Goal: Task Accomplishment & Management: Manage account settings

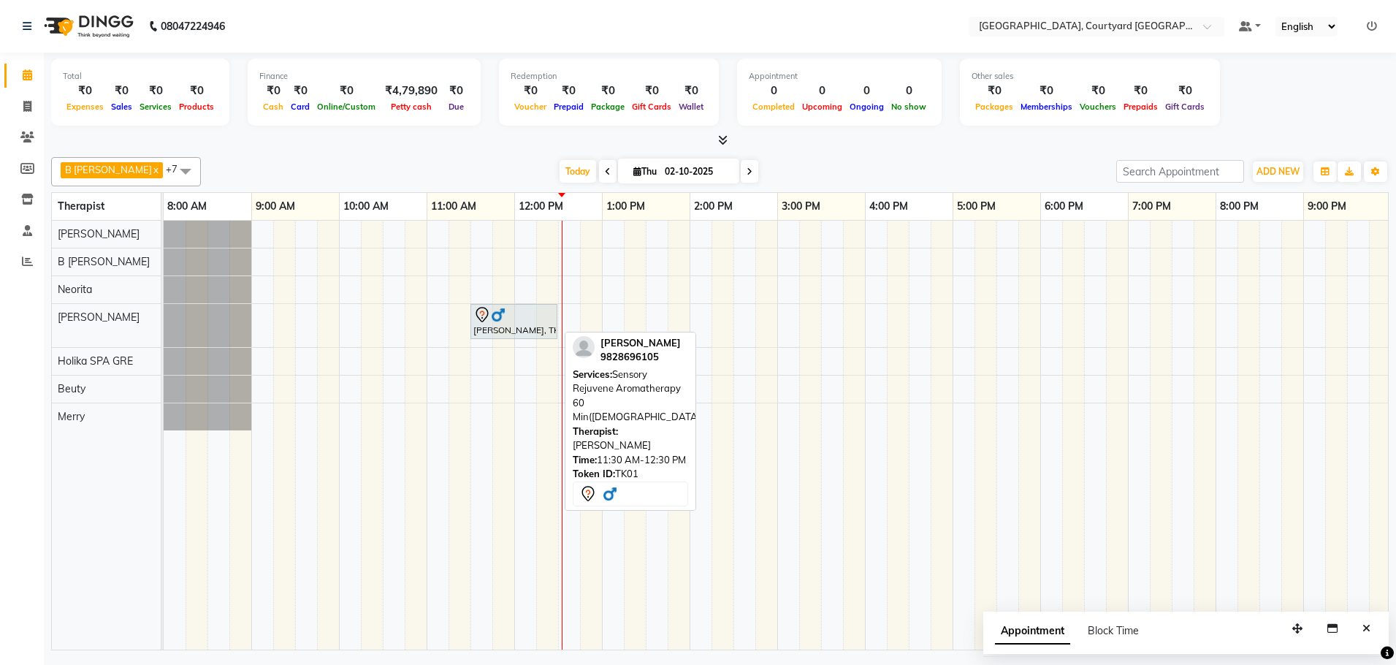
click at [516, 326] on div "[PERSON_NAME], TK01, 11:30 AM-12:30 PM, Sensory Rejuvene Aromatherapy 60 Min([D…" at bounding box center [514, 321] width 84 height 31
select select "7"
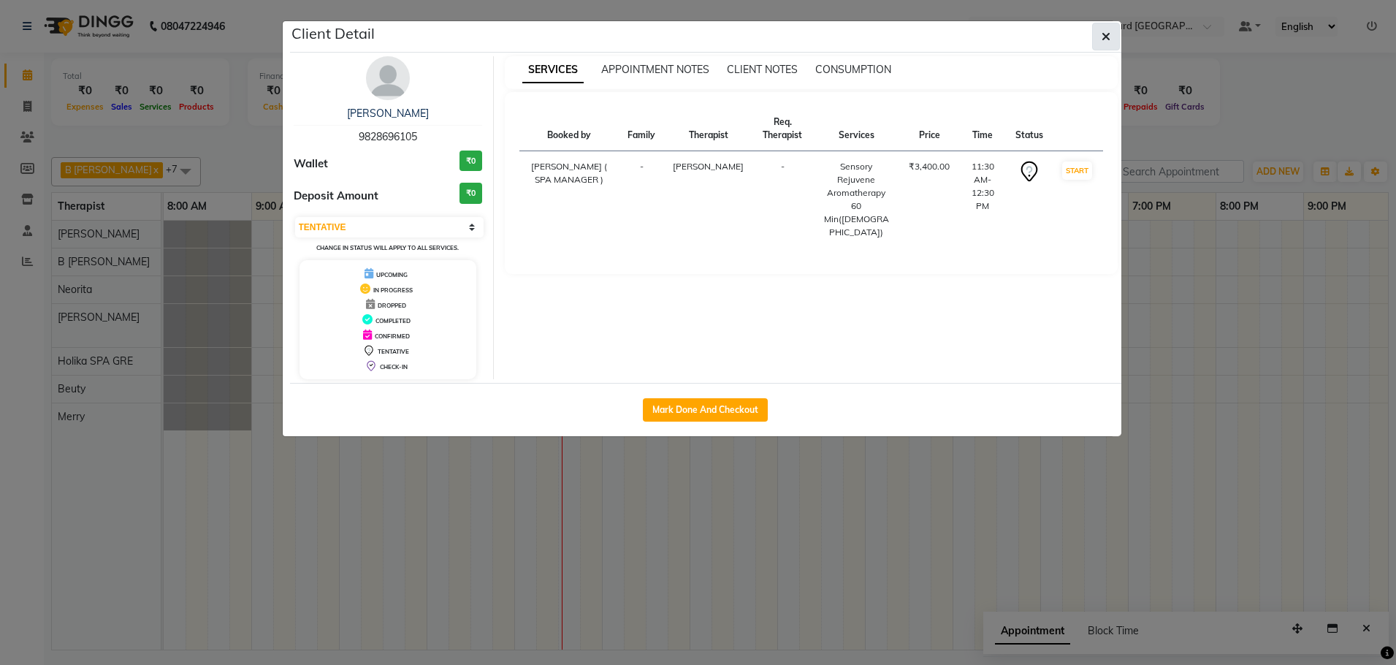
click at [1109, 36] on icon "button" at bounding box center [1105, 37] width 9 height 12
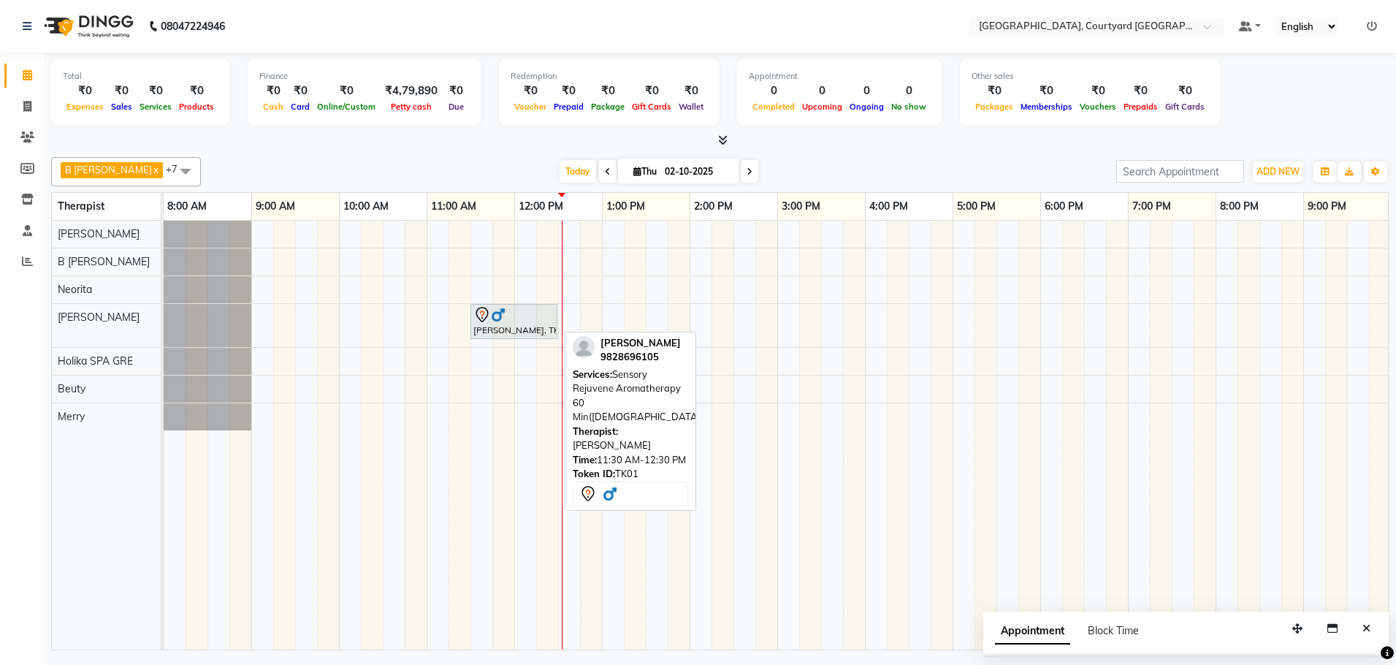
click at [525, 327] on div "[PERSON_NAME], TK01, 11:30 AM-12:30 PM, Sensory Rejuvene Aromatherapy 60 Min([D…" at bounding box center [514, 321] width 84 height 31
select select "7"
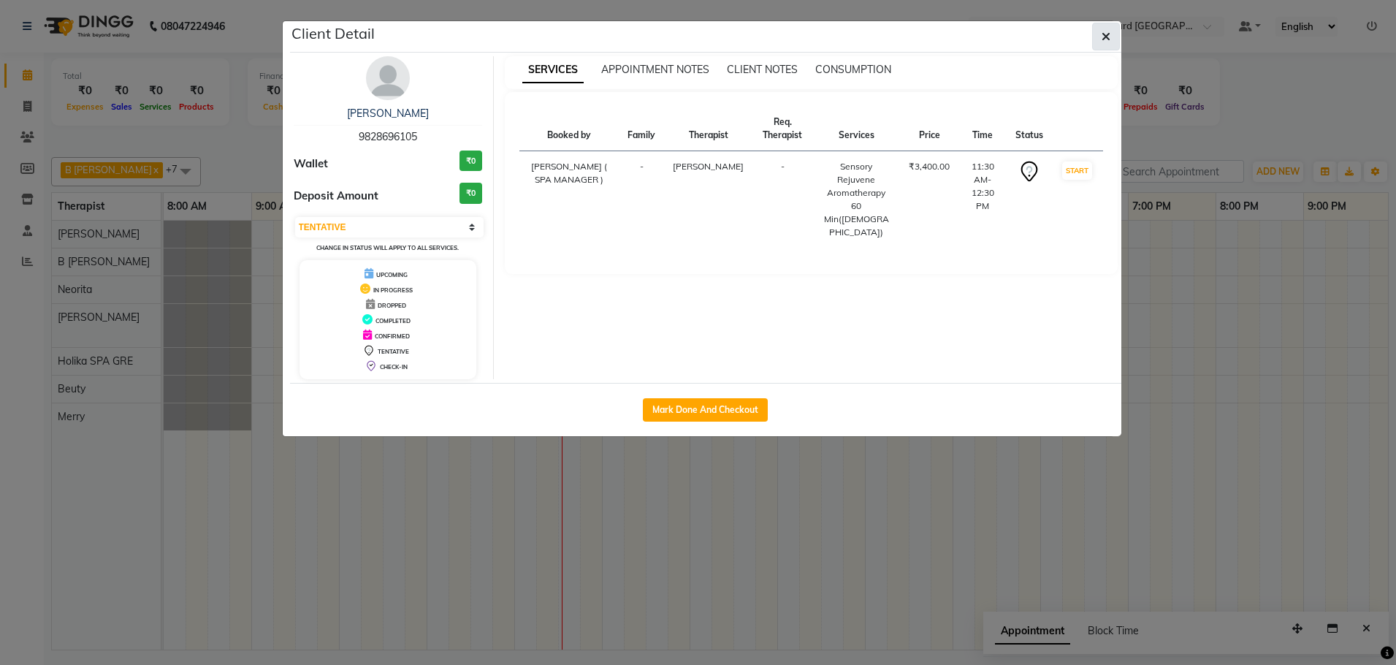
click at [1103, 35] on icon "button" at bounding box center [1105, 37] width 9 height 12
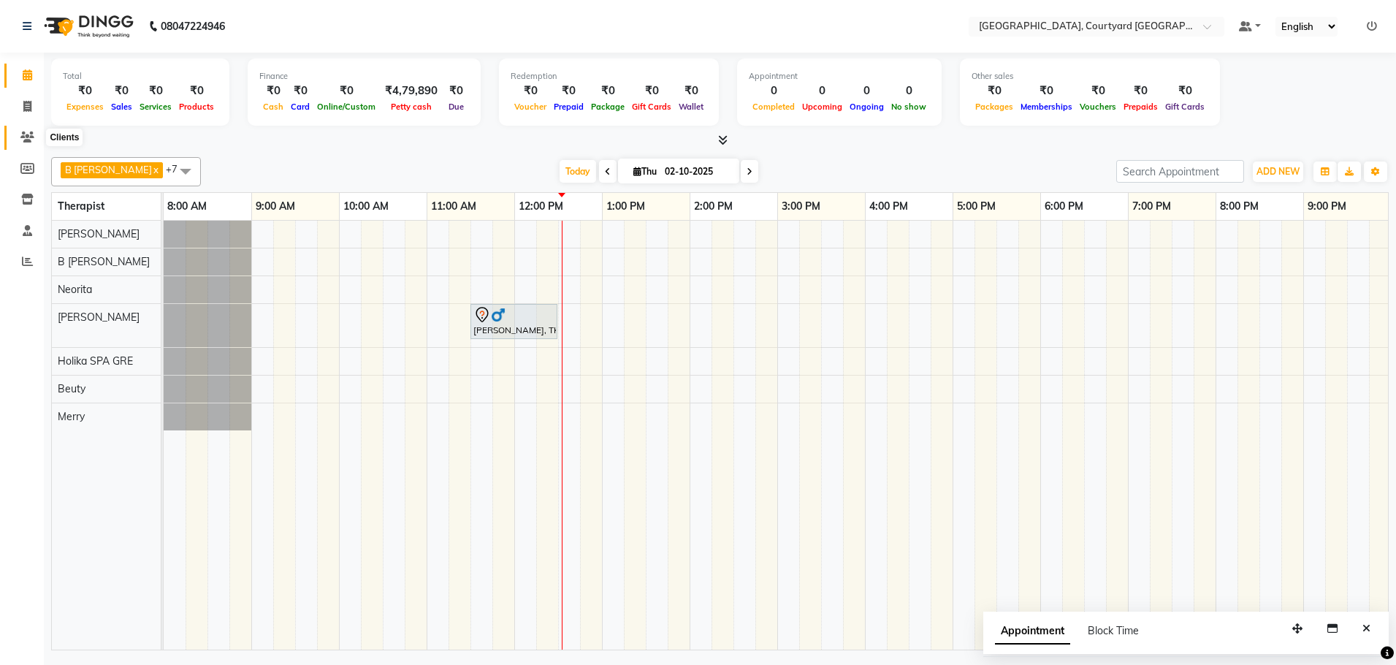
click at [27, 134] on icon at bounding box center [27, 136] width 14 height 11
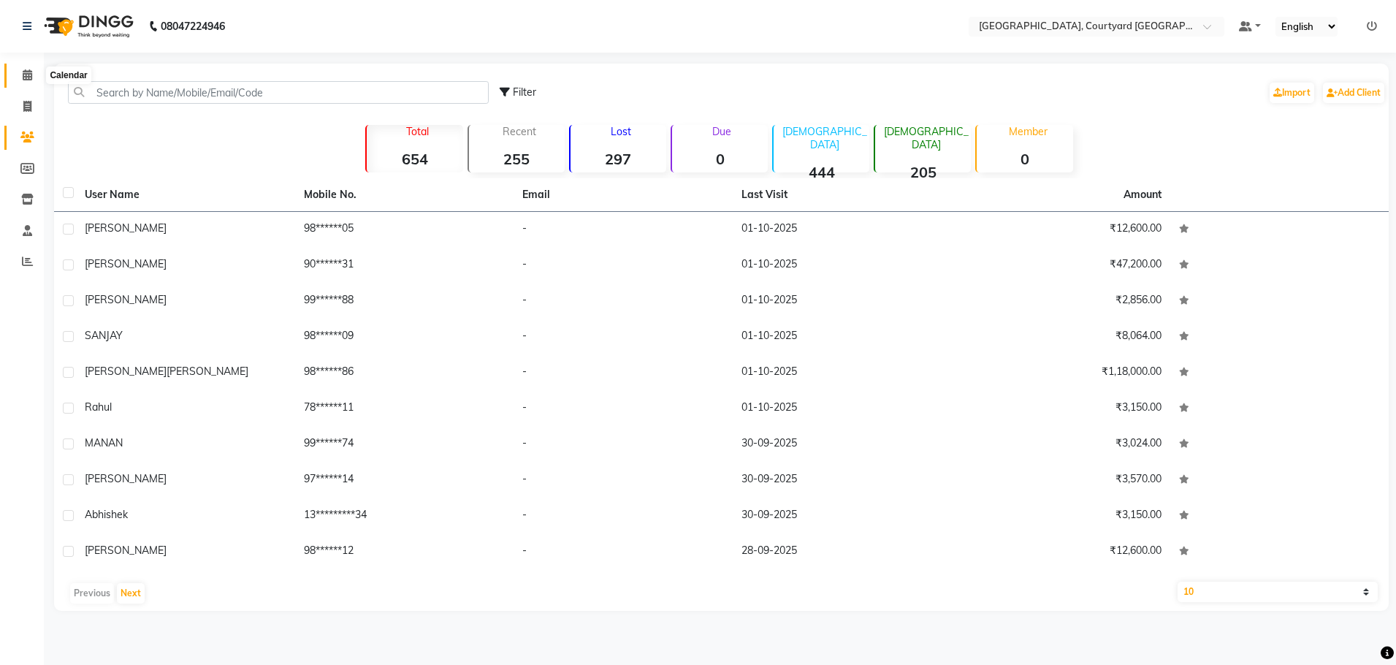
click at [26, 79] on icon at bounding box center [27, 74] width 9 height 11
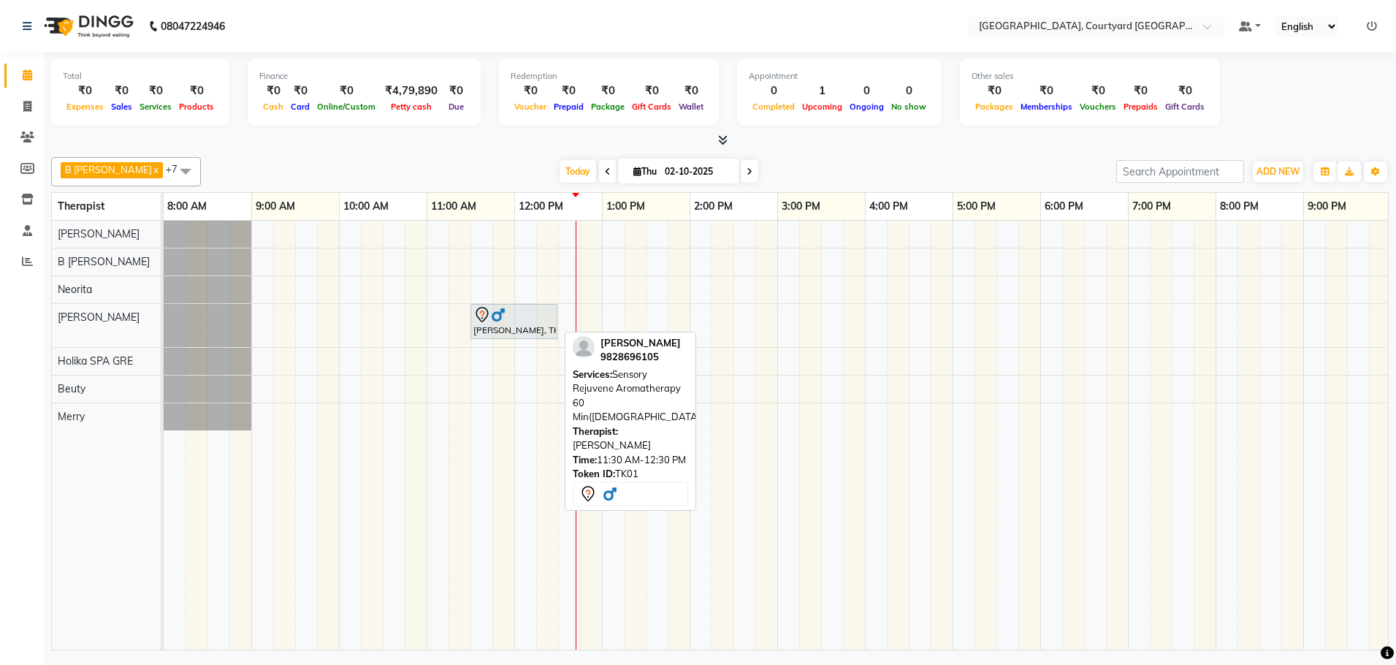
click at [502, 330] on div "[PERSON_NAME], TK01, 11:30 AM-12:30 PM, Sensory Rejuvene Aromatherapy 60 Min([D…" at bounding box center [514, 321] width 84 height 31
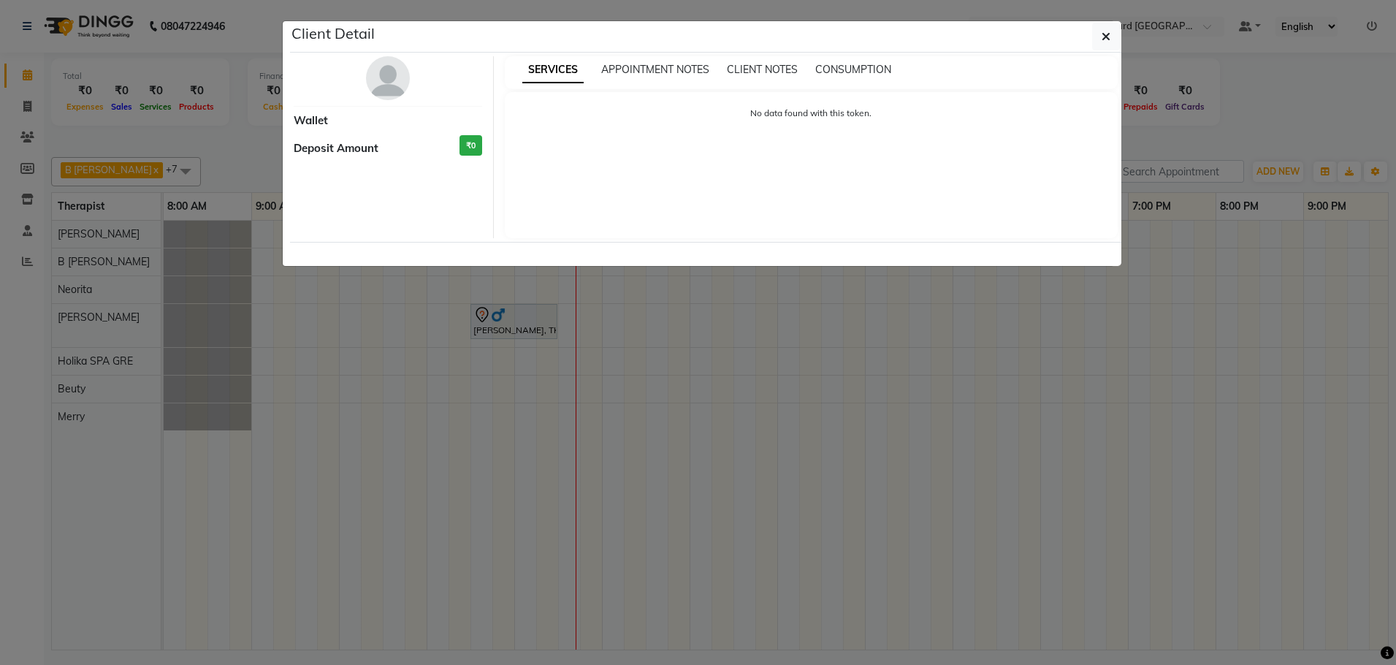
select select "7"
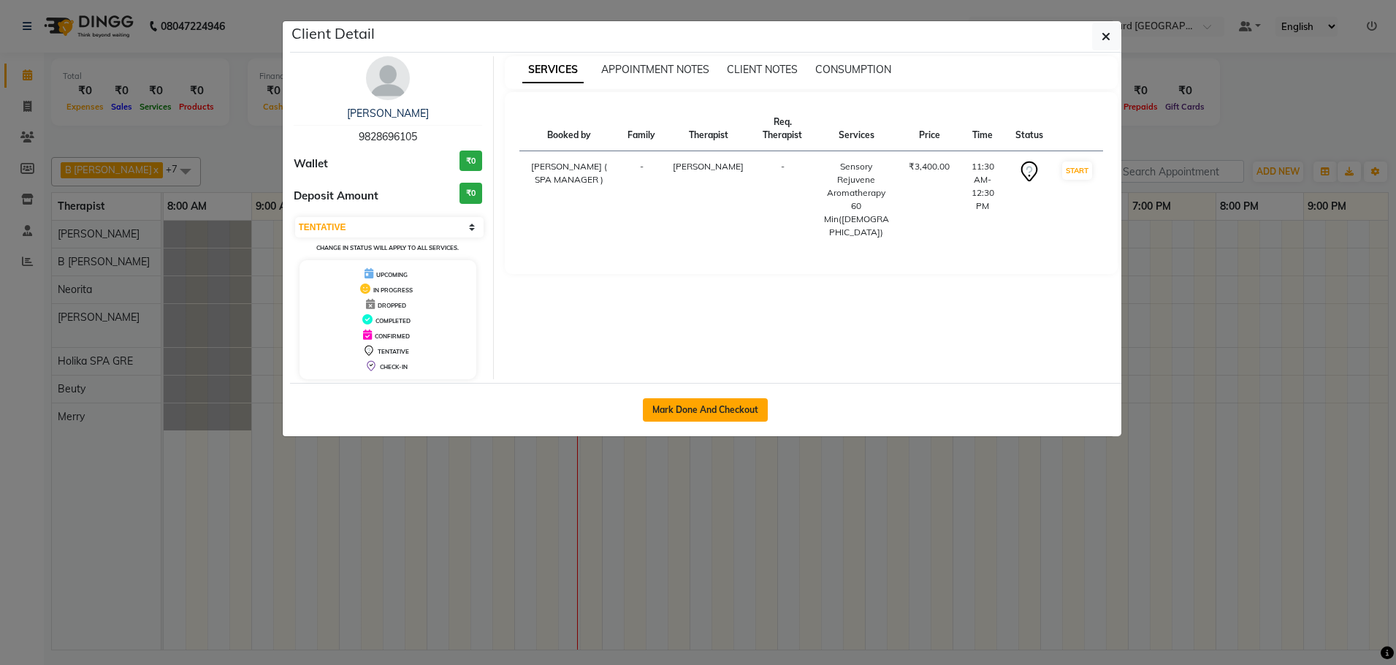
click at [708, 414] on button "Mark Done And Checkout" at bounding box center [705, 409] width 125 height 23
select select "7754"
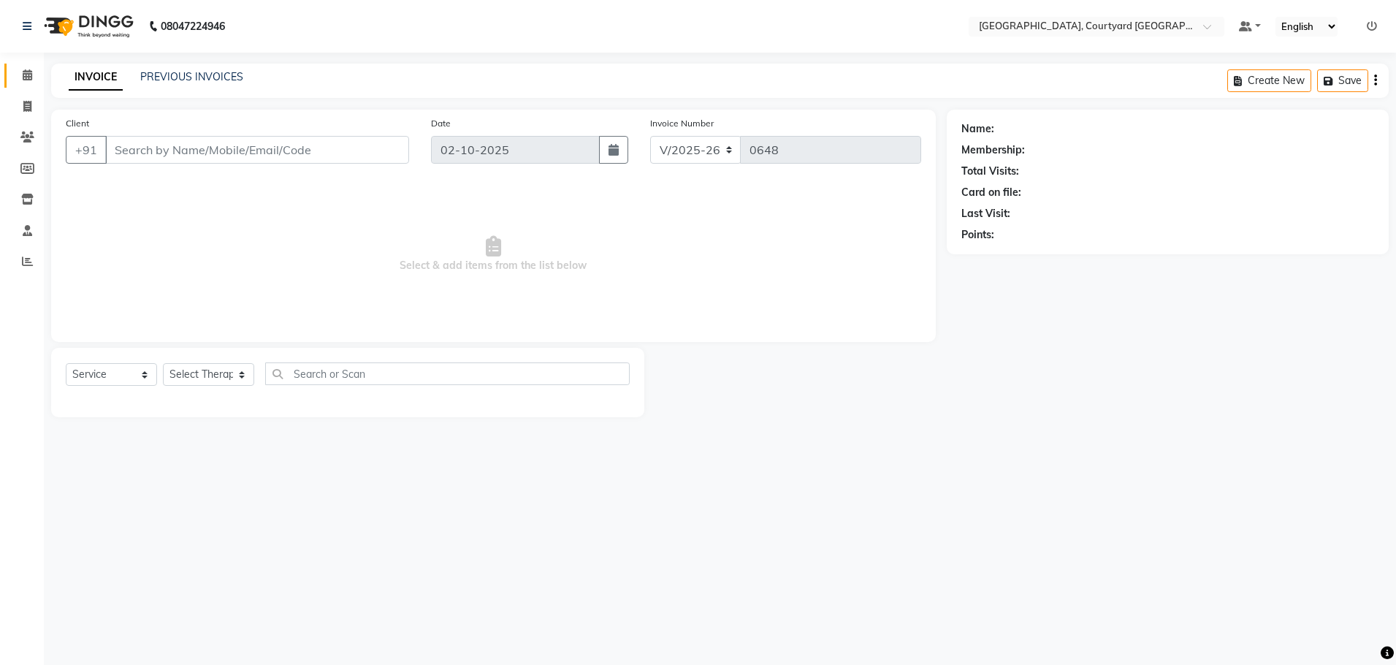
select select "membership"
type input "98******05"
select select "70582"
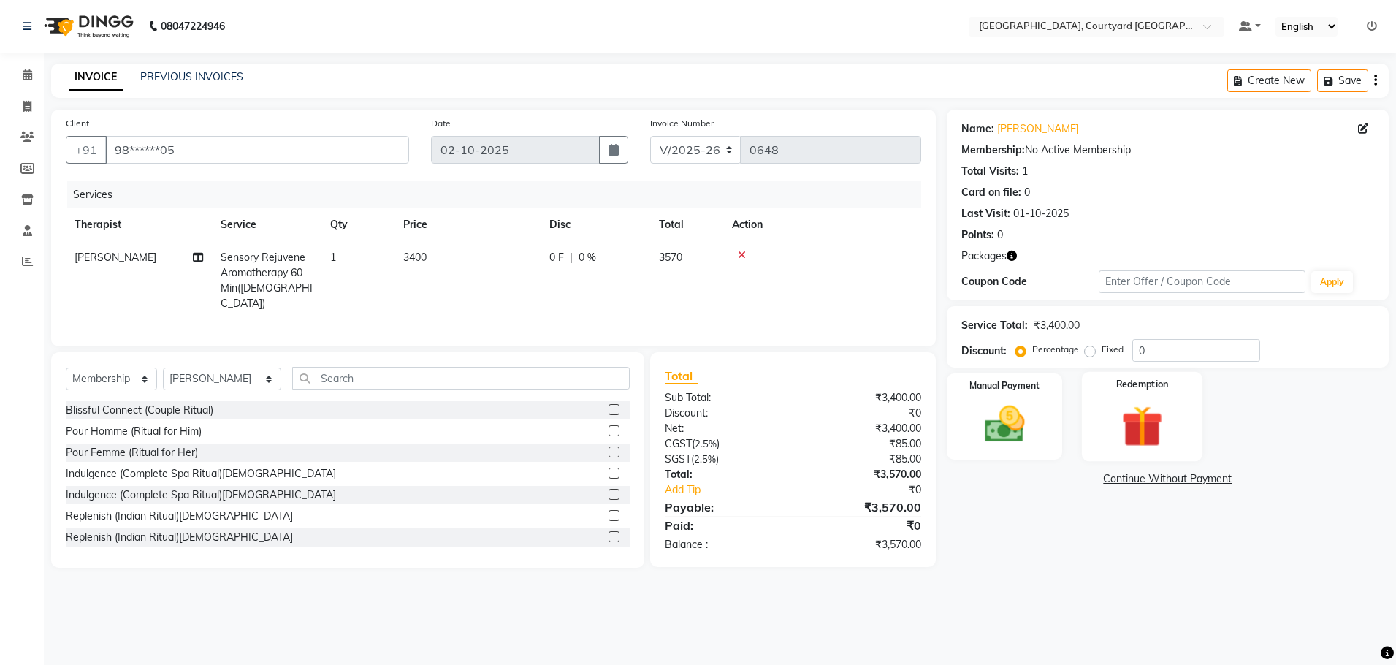
click at [1129, 430] on img at bounding box center [1143, 426] width 68 height 52
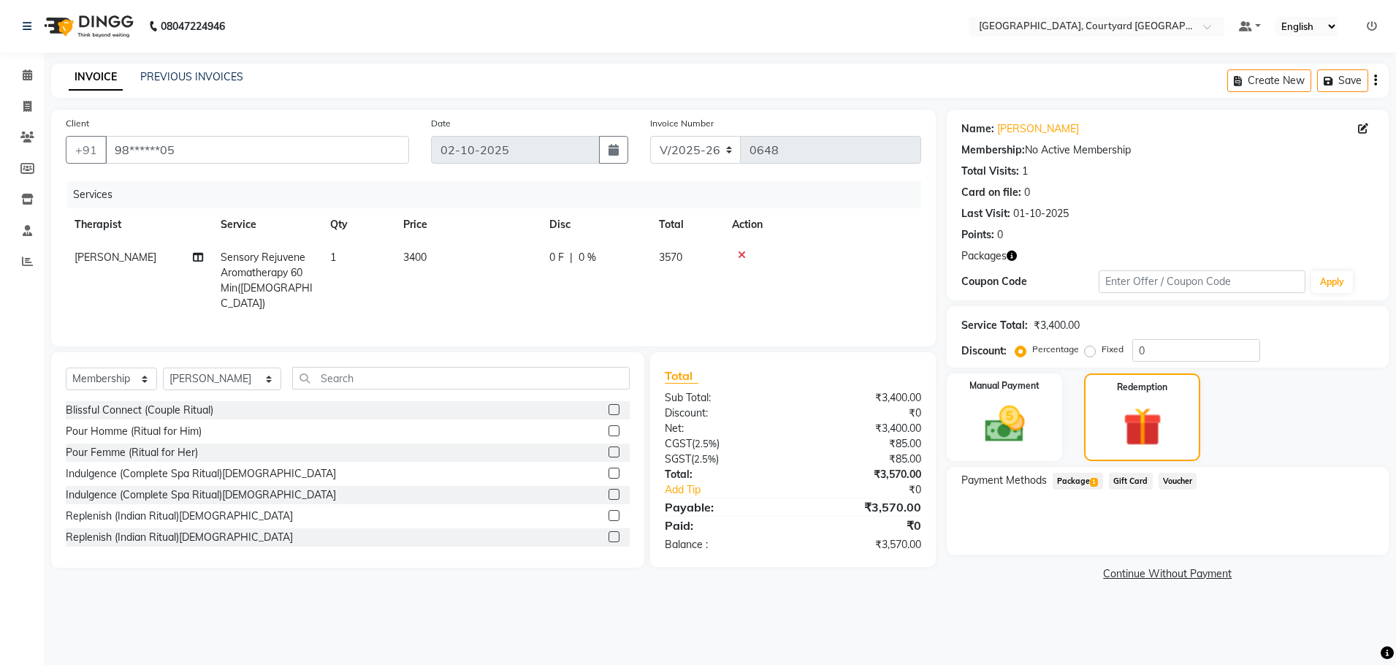
click at [1079, 476] on span "Package 1" at bounding box center [1077, 480] width 50 height 17
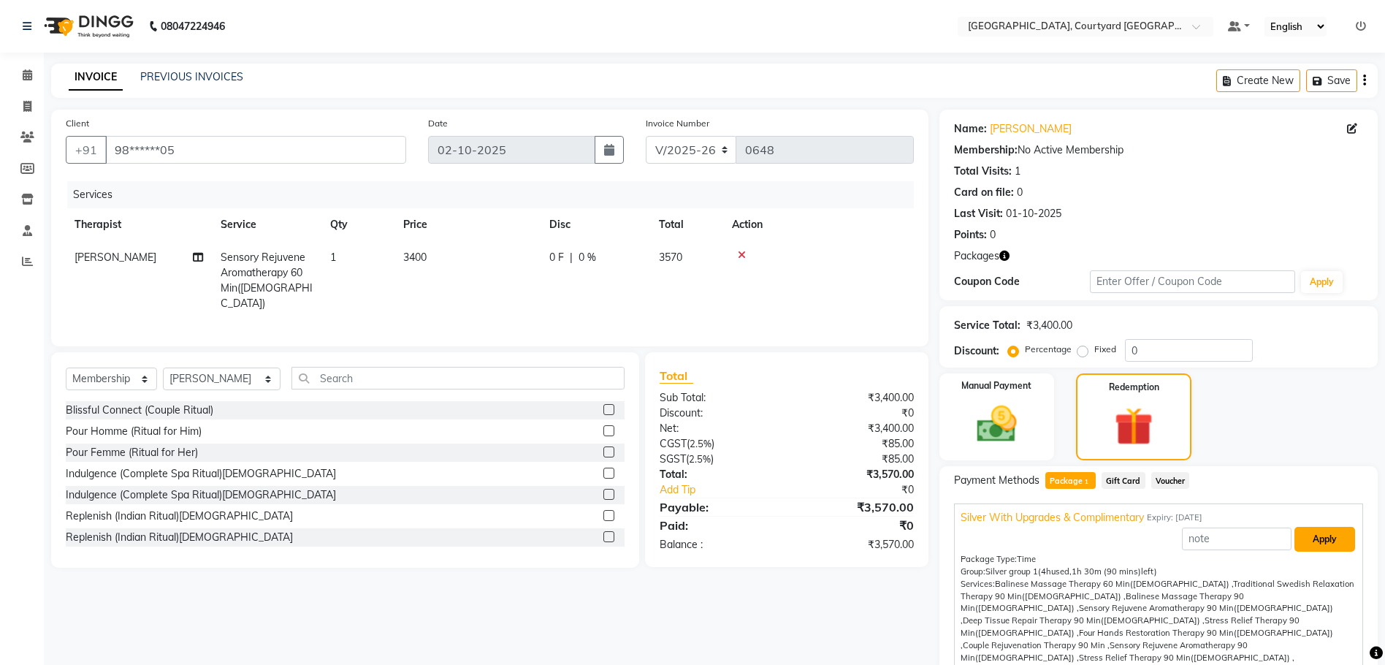
click at [1306, 540] on button "Apply" at bounding box center [1324, 539] width 61 height 25
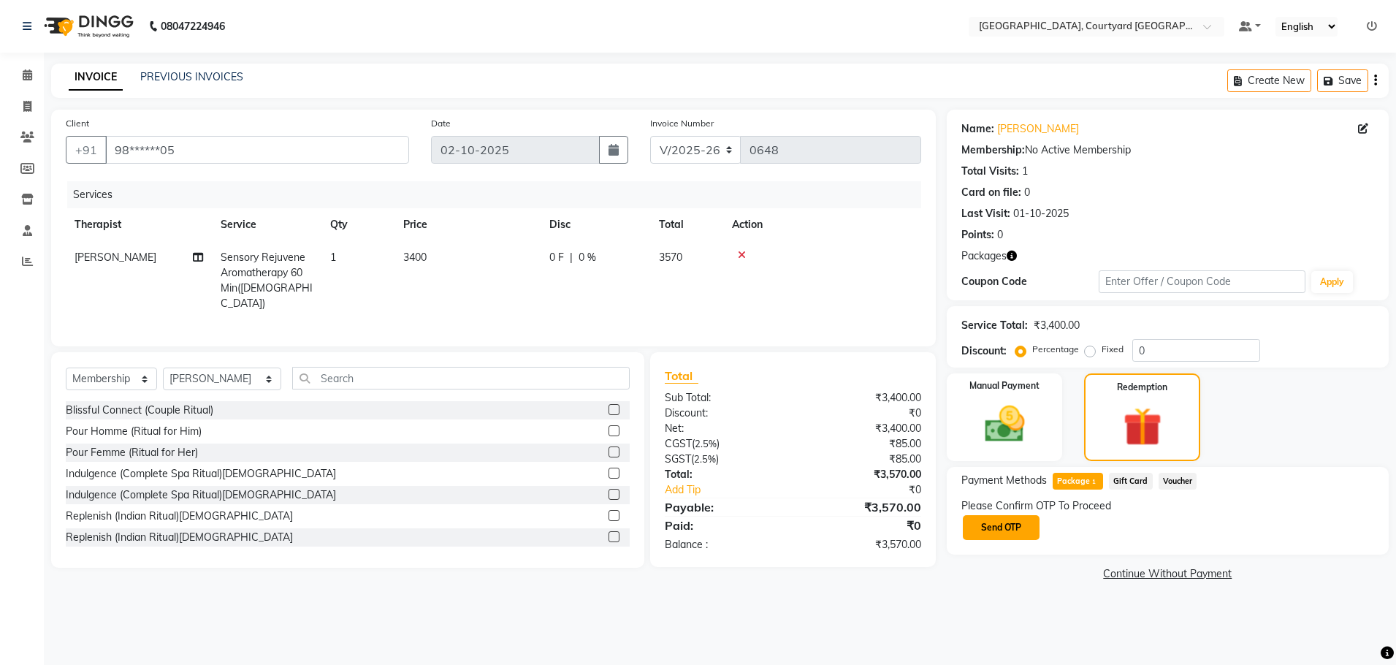
click at [996, 526] on button "Send OTP" at bounding box center [1001, 527] width 77 height 25
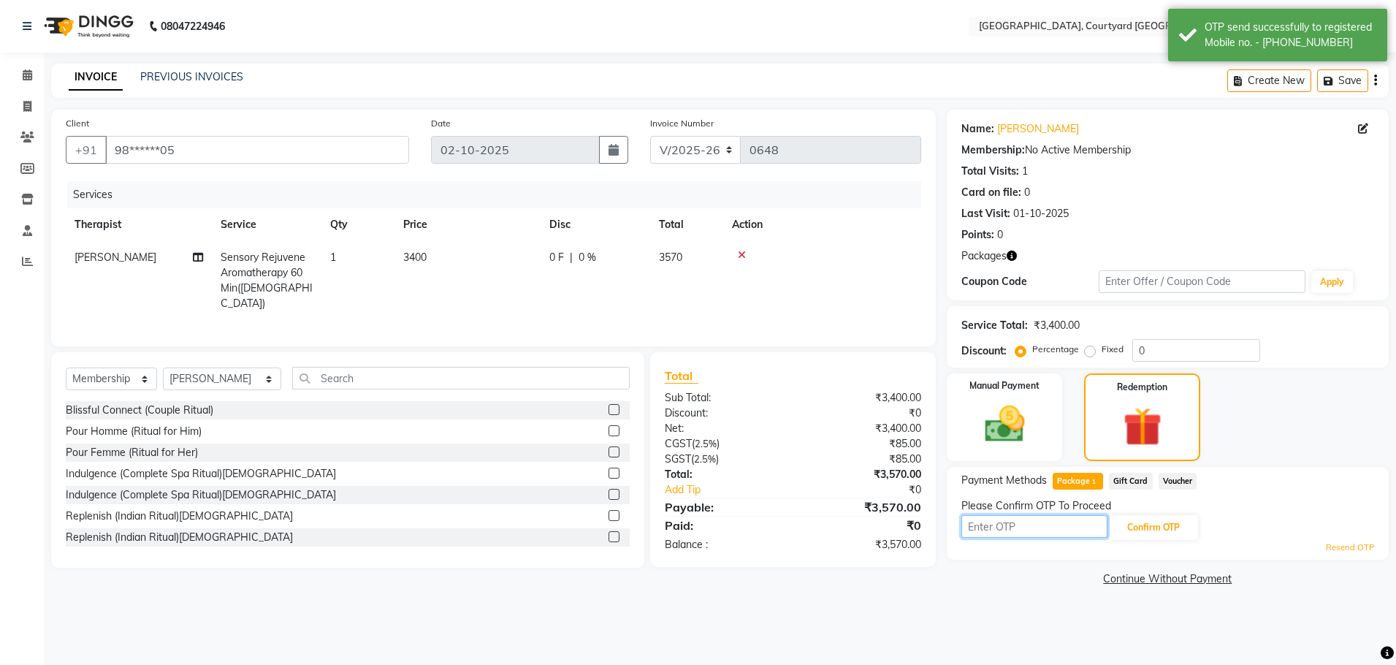
click at [963, 527] on input "text" at bounding box center [1034, 526] width 146 height 23
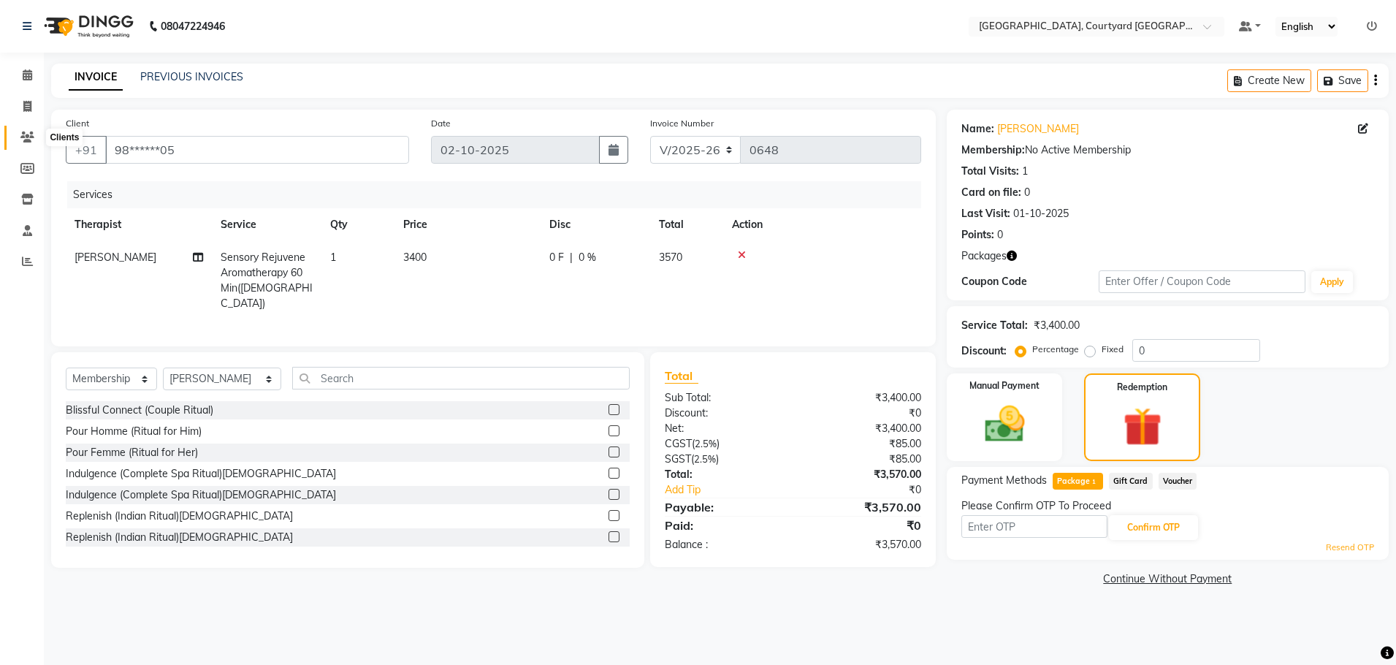
click at [26, 140] on icon at bounding box center [27, 136] width 14 height 11
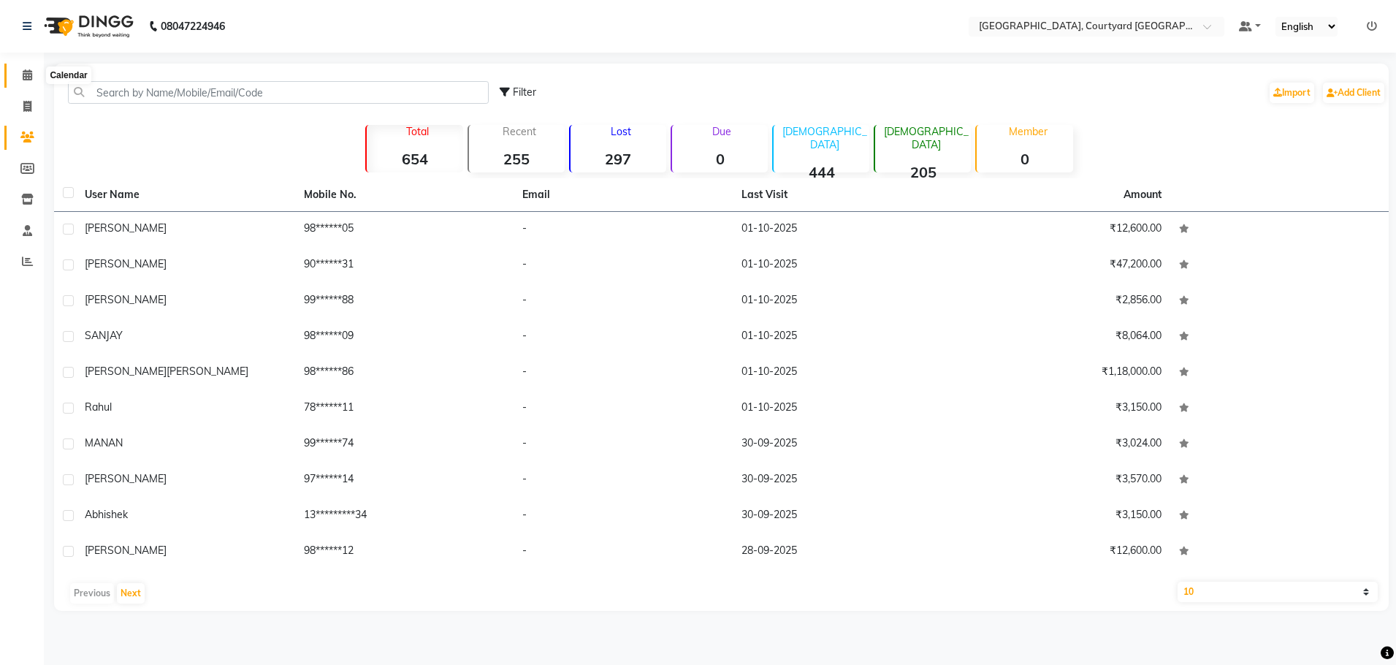
click at [23, 69] on icon at bounding box center [27, 74] width 9 height 11
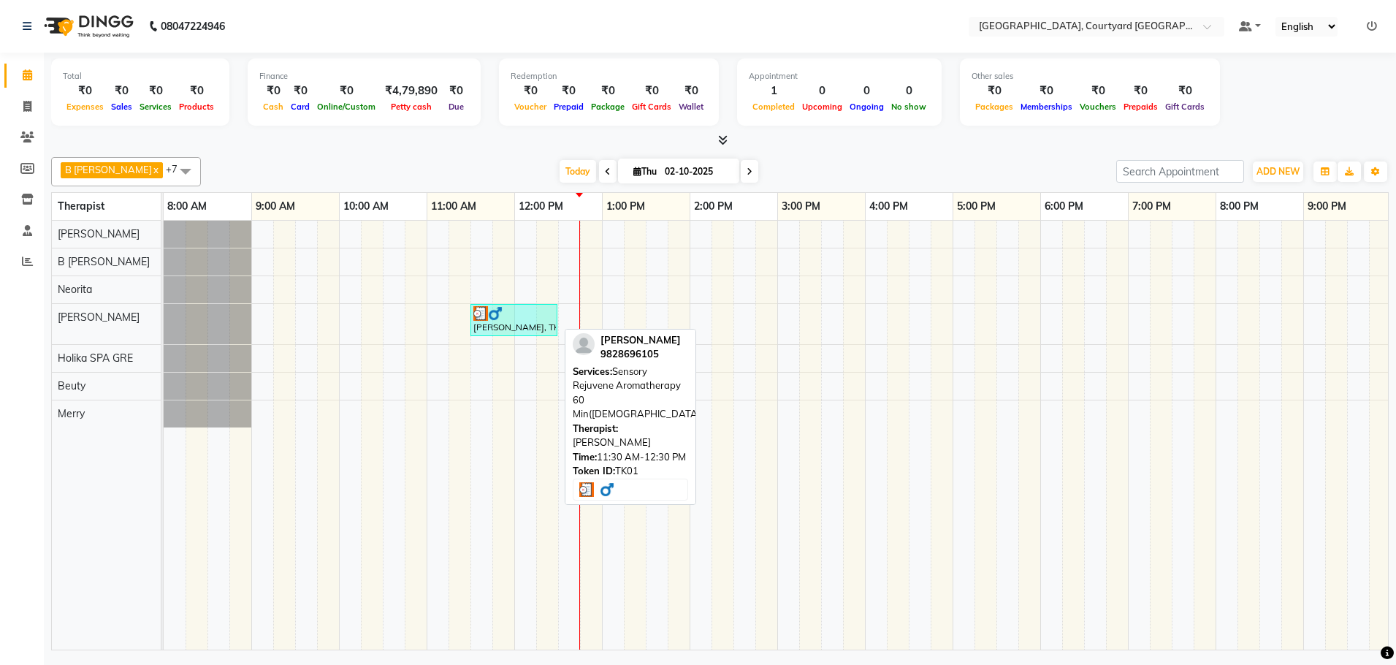
click at [519, 324] on div "[PERSON_NAME], TK01, 11:30 AM-12:30 PM, Sensory Rejuvene Aromatherapy 60 Min([D…" at bounding box center [514, 320] width 84 height 28
select select "3"
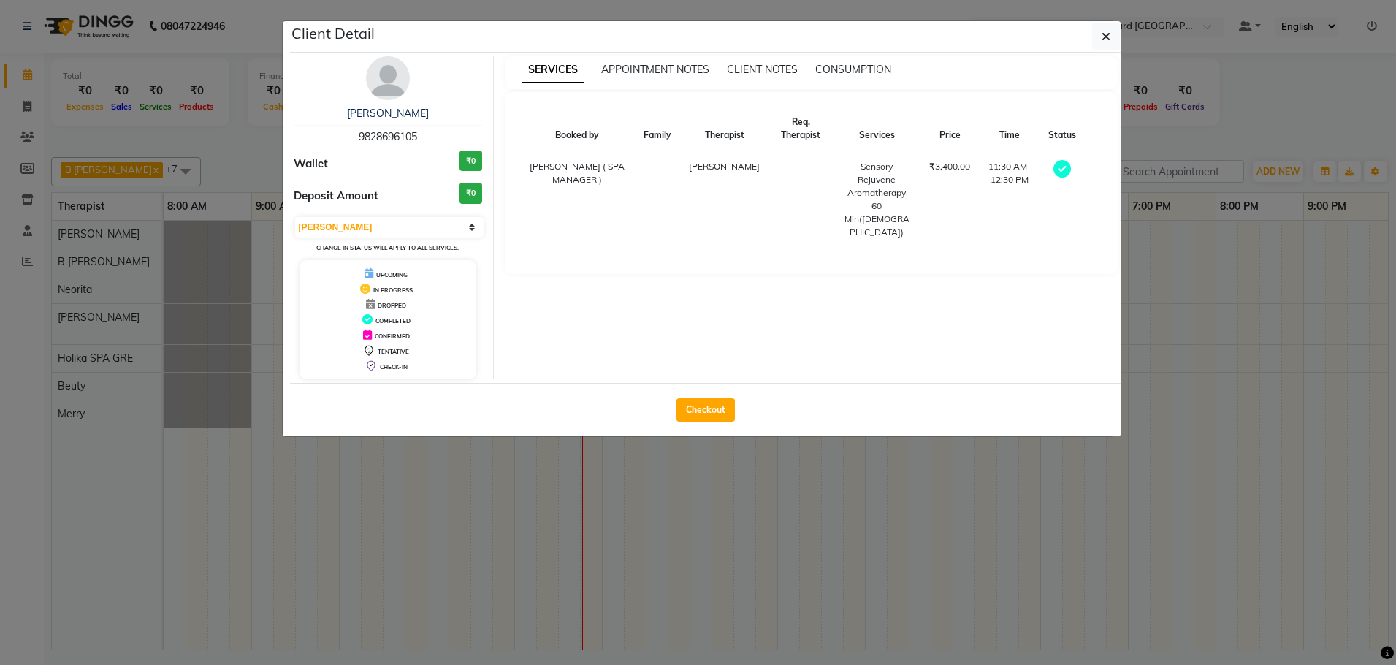
click at [1000, 519] on ngb-modal-window "Client Detail [PERSON_NAME] 9828696105 Wallet ₹0 Deposit Amount ₹0 Select MARK …" at bounding box center [698, 332] width 1396 height 665
